Goal: Task Accomplishment & Management: Use online tool/utility

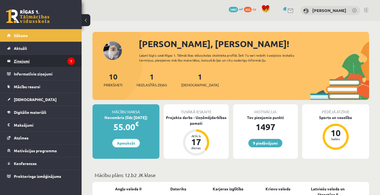
click at [69, 58] on icon "1" at bounding box center [70, 60] width 7 height 7
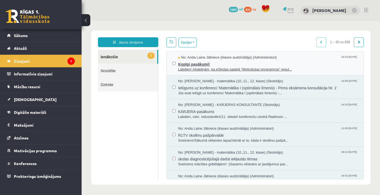
click at [207, 64] on span "Kopīgi pasākumi!" at bounding box center [268, 63] width 180 height 7
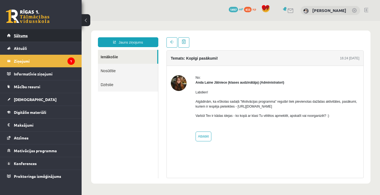
click at [59, 36] on link "Sākums" at bounding box center [41, 35] width 68 height 13
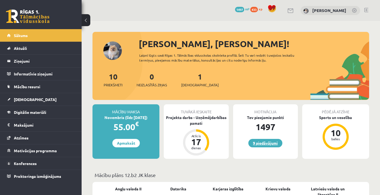
click at [262, 143] on link "9 piedāvājumi" at bounding box center [265, 143] width 34 height 8
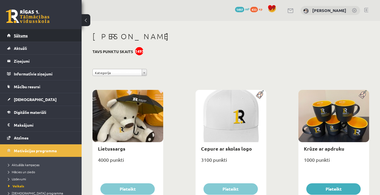
click at [32, 36] on link "Sākums" at bounding box center [41, 35] width 68 height 13
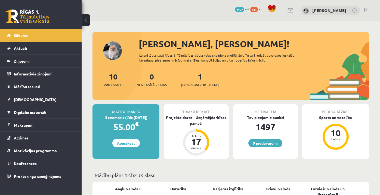
click at [367, 10] on link at bounding box center [366, 10] width 4 height 4
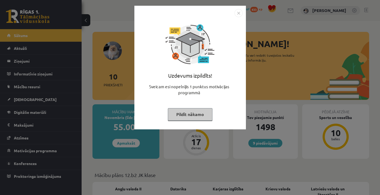
click at [184, 119] on button "Pildīt nākamo" at bounding box center [190, 114] width 45 height 13
